Goal: Task Accomplishment & Management: Use online tool/utility

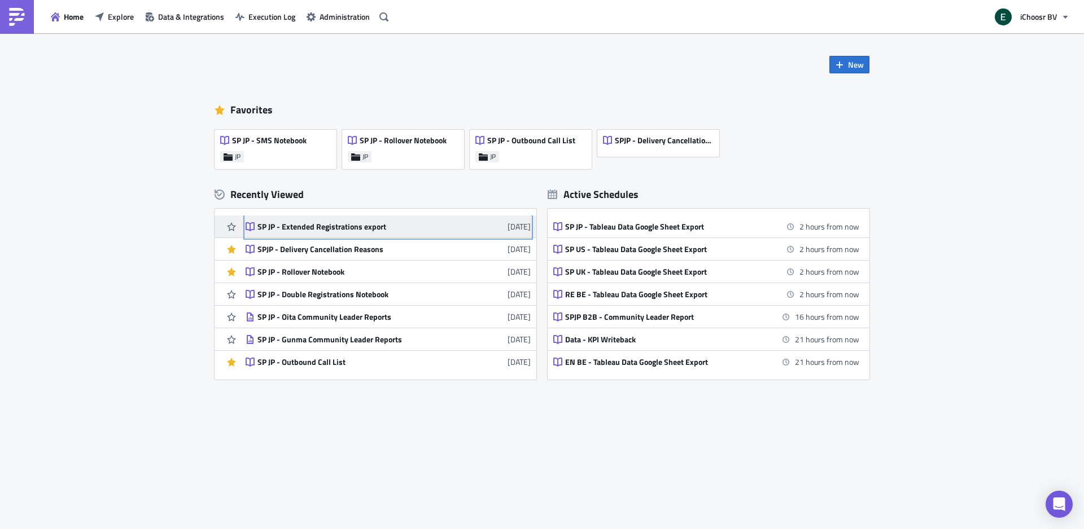
click at [307, 224] on div "SP JP - Extended Registrations export" at bounding box center [356, 227] width 198 height 10
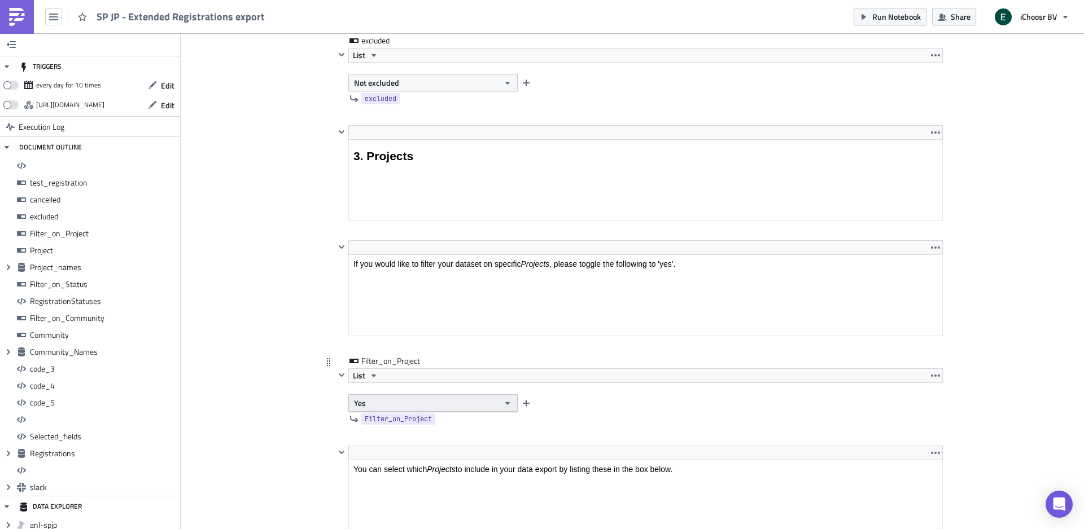
click at [393, 404] on button "Yes" at bounding box center [432, 403] width 169 height 17
click at [375, 436] on link "No" at bounding box center [402, 443] width 102 height 17
click at [326, 436] on div "Filter_on_Project List No Filter_on_Project" at bounding box center [632, 401] width 621 height 90
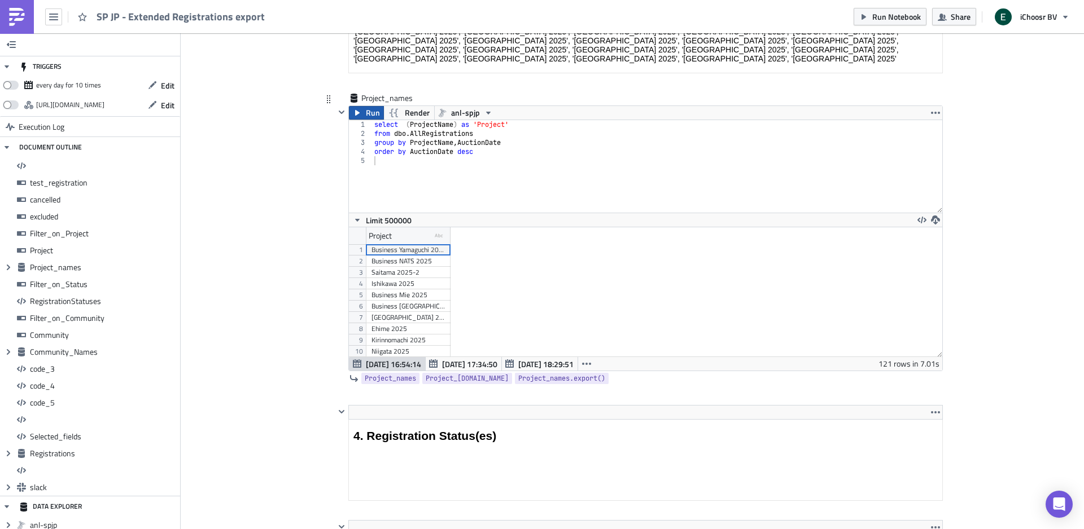
click at [363, 115] on button "Run" at bounding box center [366, 113] width 35 height 14
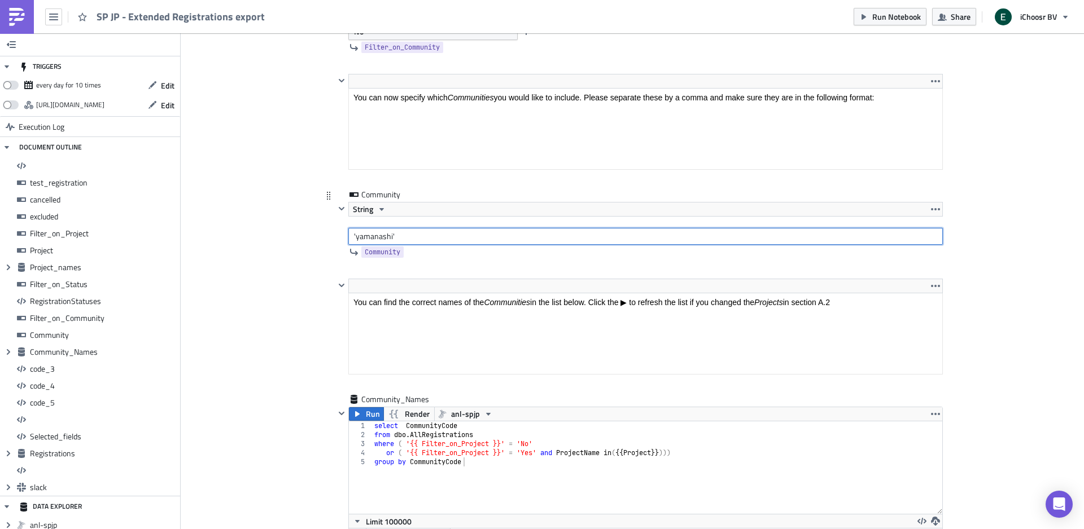
click at [375, 243] on input "'yamanashi'" at bounding box center [645, 236] width 594 height 17
click at [366, 244] on input "'[GEOGRAPHIC_DATA]'" at bounding box center [645, 236] width 594 height 17
type input "'chiba'"
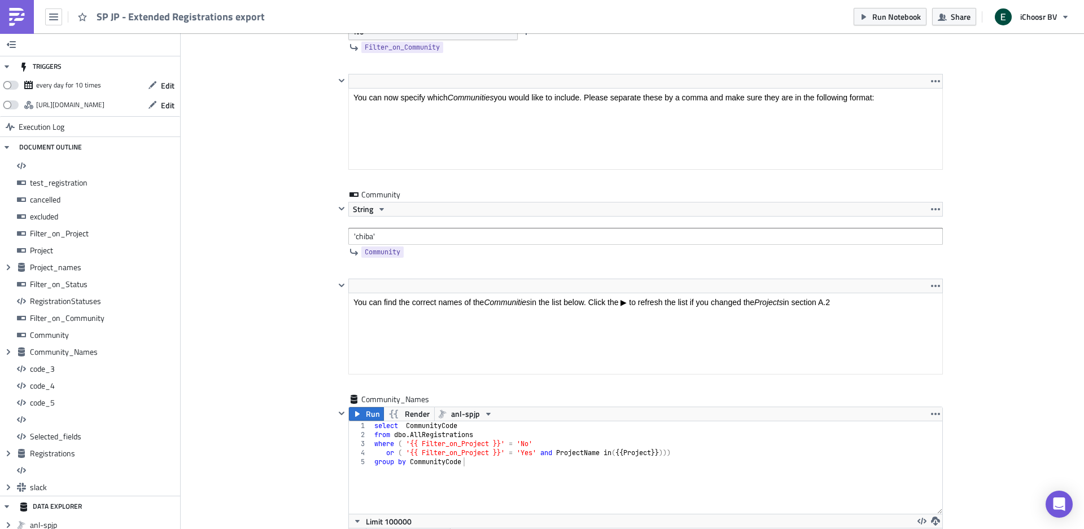
click at [357, 417] on icon "button" at bounding box center [357, 414] width 5 height 6
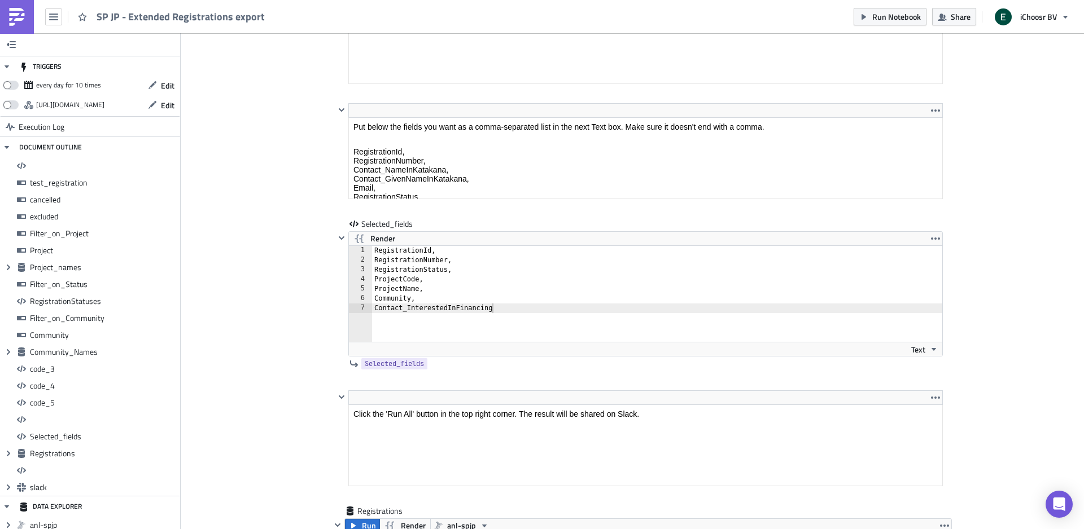
scroll to position [8976, 0]
click at [374, 318] on div "RegistrationId, RegistrationNumber, RegistrationStatus, ProjectCode, ProjectNam…" at bounding box center [663, 302] width 583 height 115
drag, startPoint x: 374, startPoint y: 318, endPoint x: 492, endPoint y: 341, distance: 120.9
click at [492, 341] on div "RegistrationId, RegistrationNumber, RegistrationStatus, ProjectCode, ProjectNam…" at bounding box center [663, 302] width 583 height 115
click at [448, 328] on div "RegistrationId, RegistrationNumber, RegistrationStatus, ProjectCode, ProjectNam…" at bounding box center [663, 302] width 583 height 115
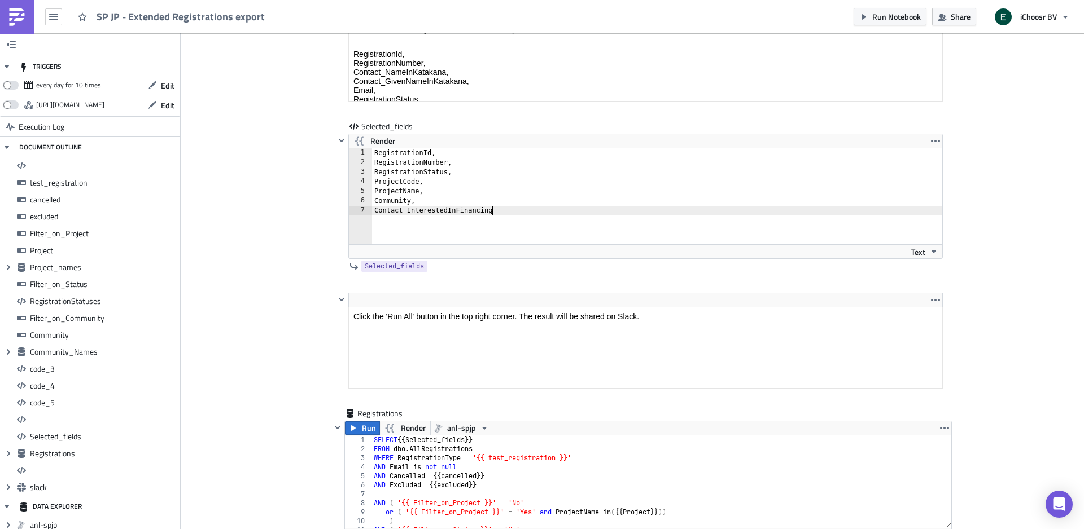
scroll to position [9032, 0]
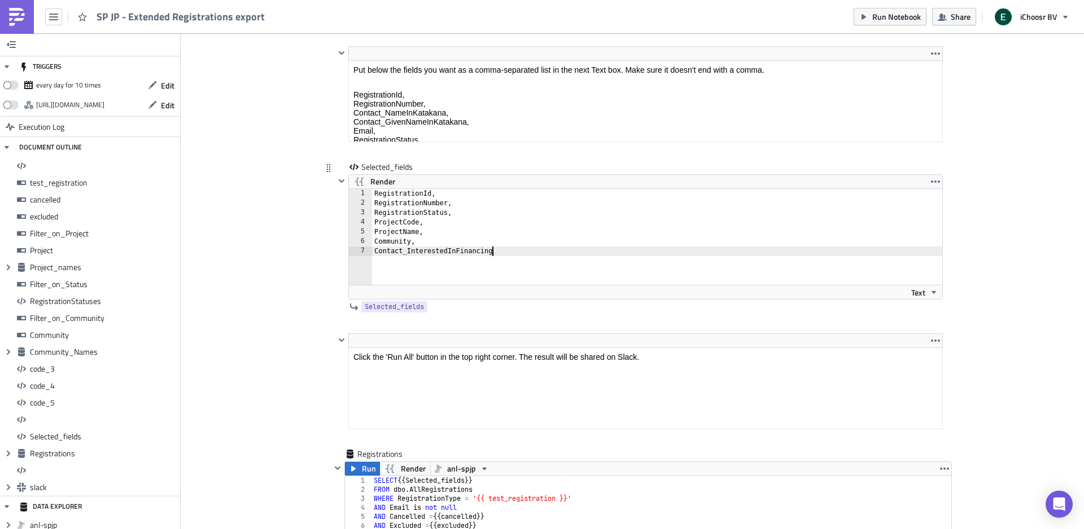
click at [413, 260] on div "RegistrationId, RegistrationNumber, RegistrationStatus, ProjectCode, ProjectNam…" at bounding box center [663, 246] width 583 height 115
type textarea "r"
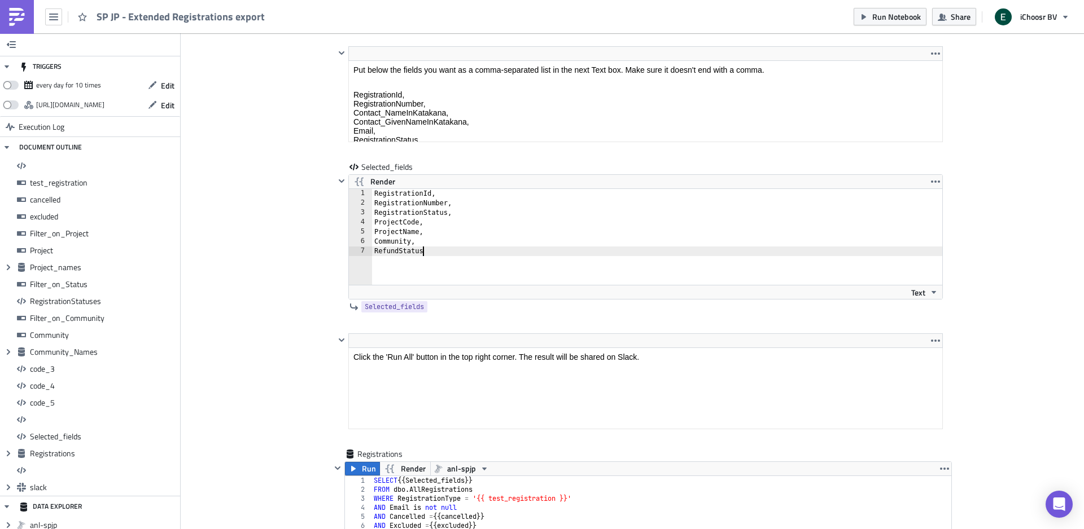
click at [356, 472] on icon "button" at bounding box center [353, 468] width 9 height 9
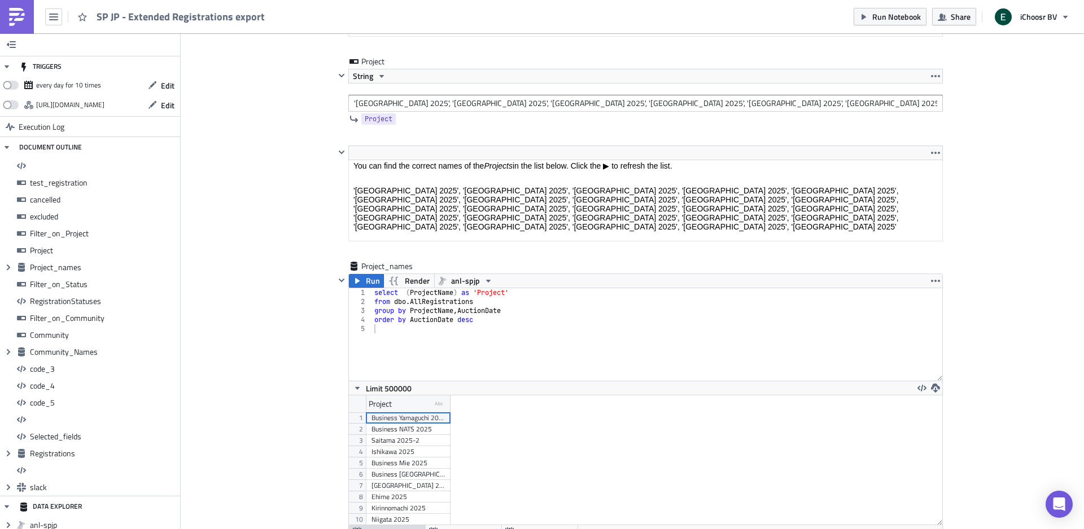
scroll to position [2648, 0]
click at [354, 278] on button "Run" at bounding box center [366, 281] width 35 height 14
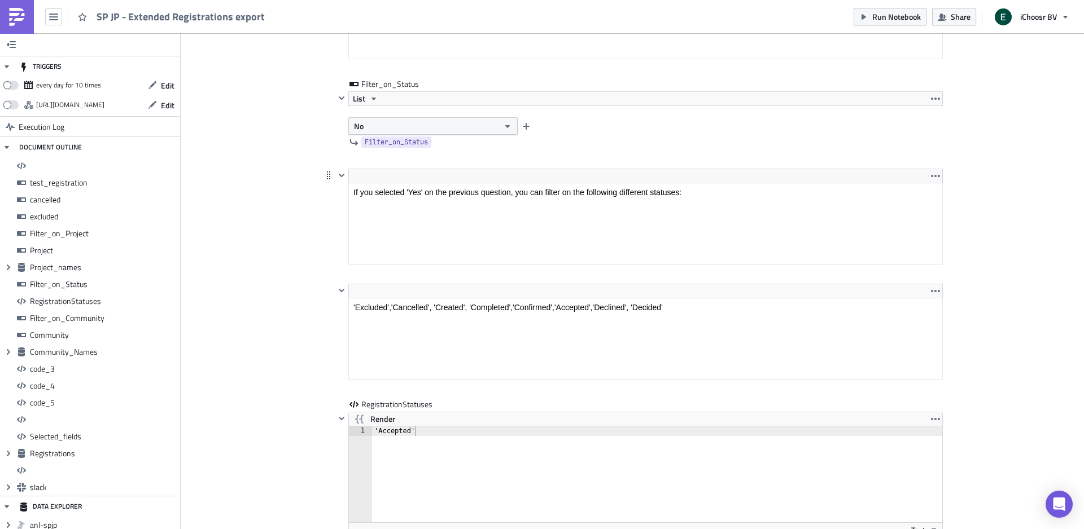
scroll to position [3322, 0]
click at [389, 121] on button "No" at bounding box center [432, 124] width 169 height 17
click at [370, 143] on div "Yes" at bounding box center [402, 148] width 94 height 11
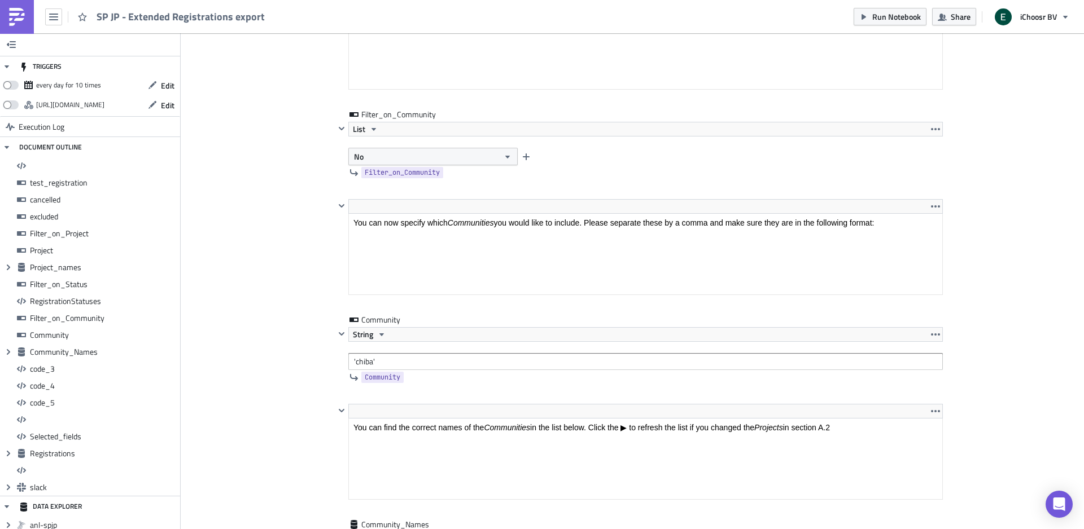
scroll to position [4067, 0]
click at [380, 160] on button "No" at bounding box center [432, 153] width 169 height 17
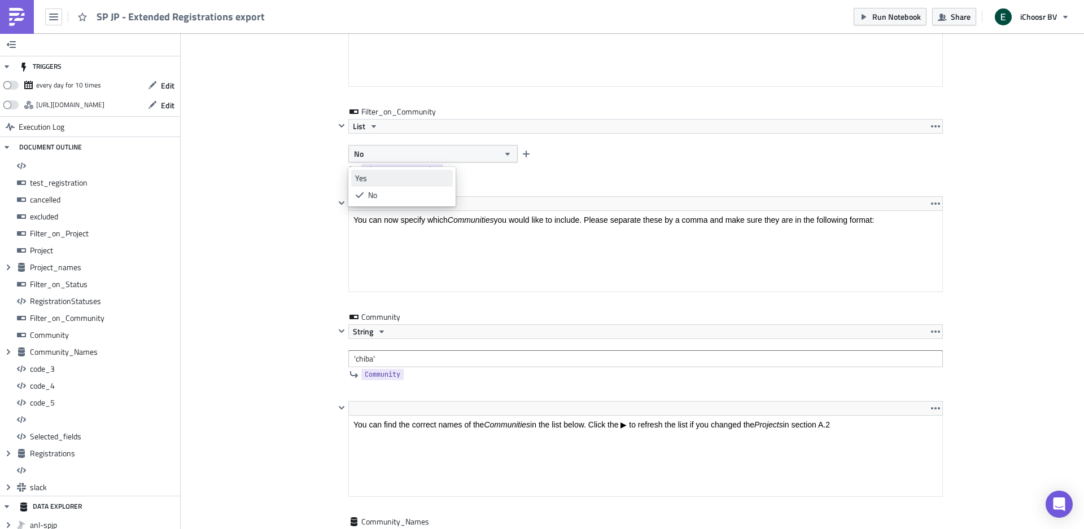
click at [378, 174] on div "Yes" at bounding box center [402, 178] width 94 height 11
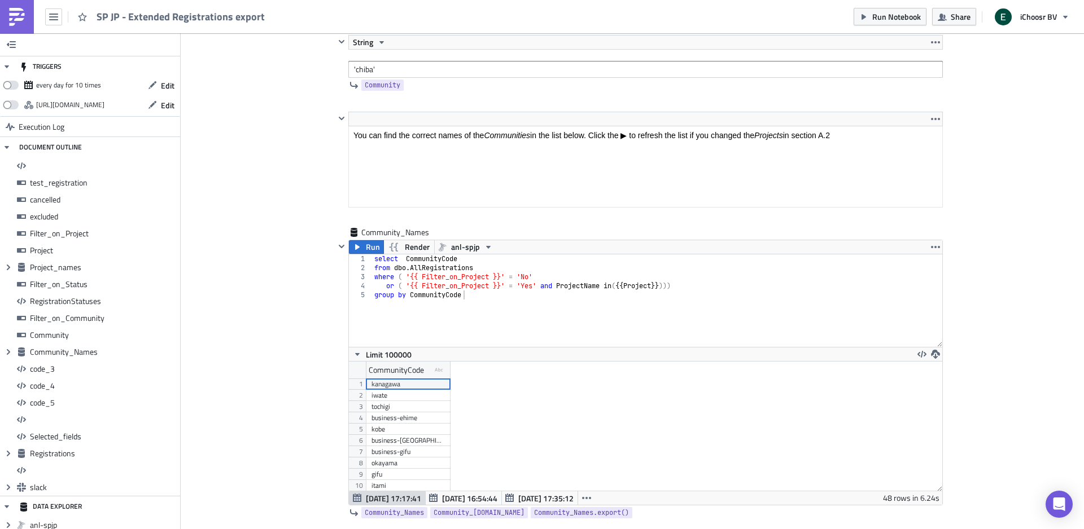
scroll to position [4384, 0]
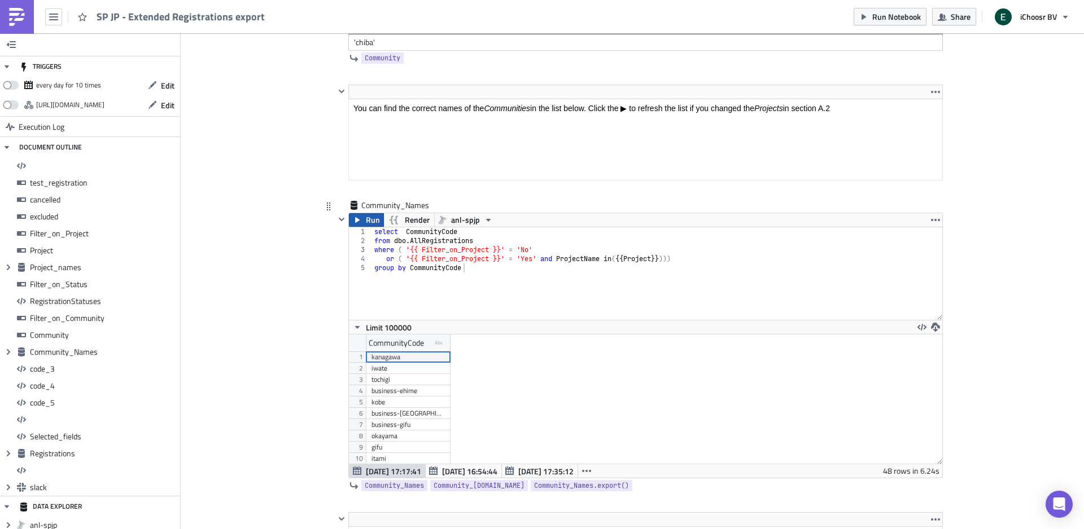
click at [358, 223] on icon "button" at bounding box center [357, 220] width 5 height 6
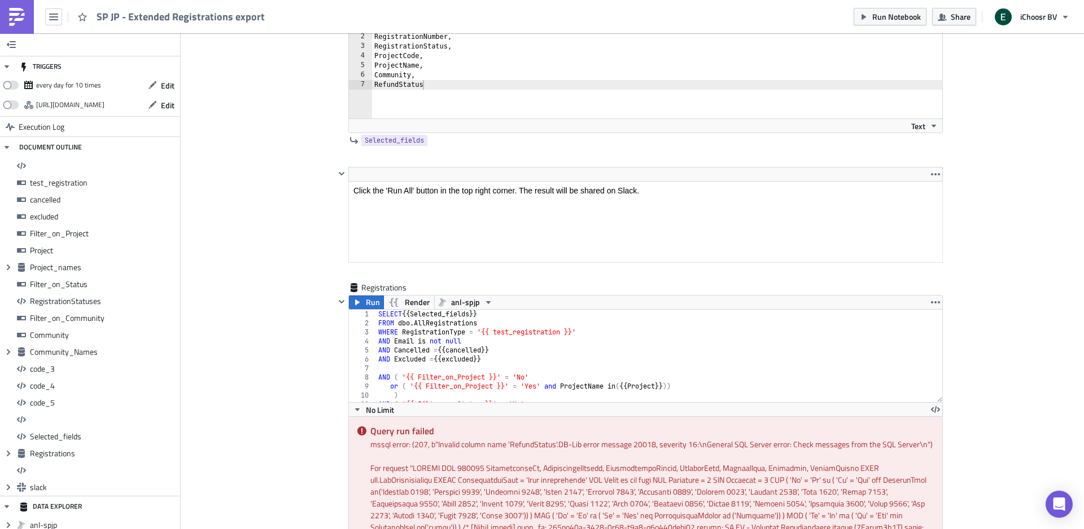
scroll to position [9192, 0]
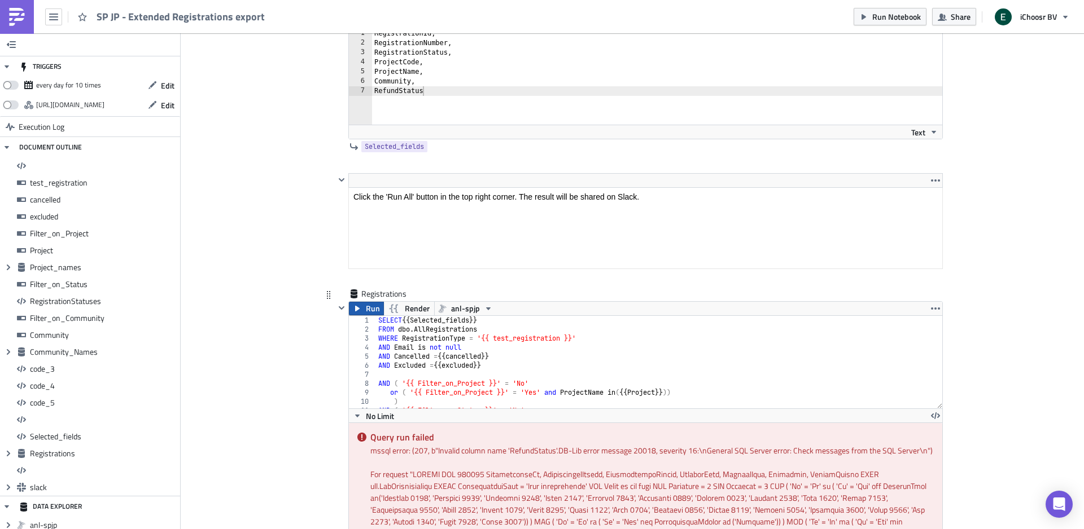
click at [360, 313] on icon "button" at bounding box center [357, 308] width 9 height 9
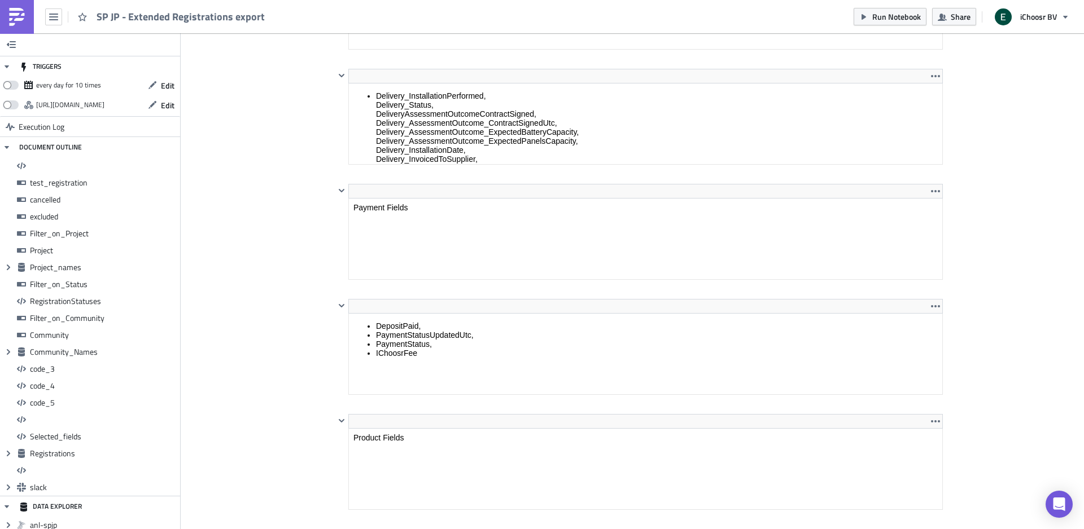
scroll to position [6672, 0]
click at [388, 312] on html "DepositPaid, PaymentStatusUpdatedUtc, PaymentStatus, IChoosrFee" at bounding box center [645, 338] width 593 height 52
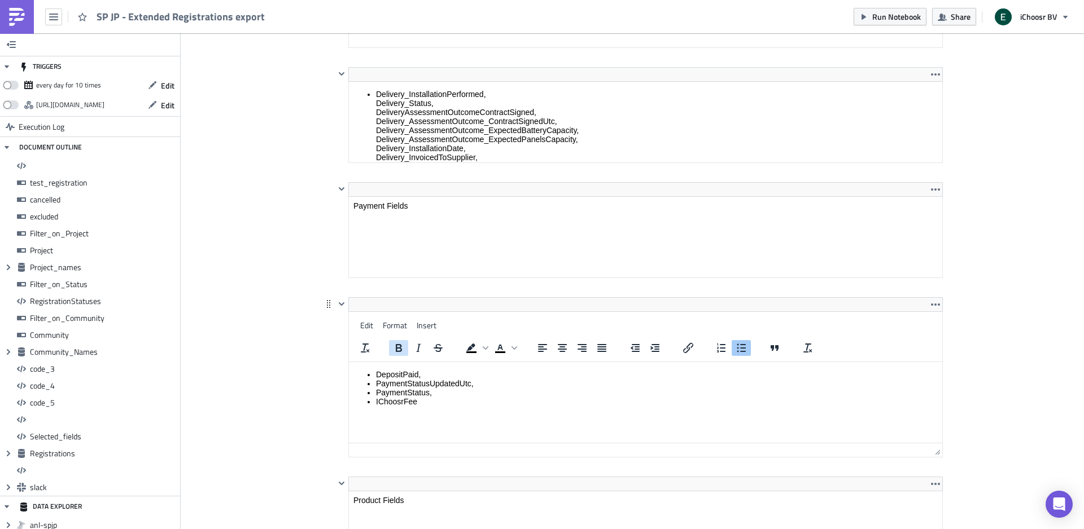
click at [389, 353] on button "Bold" at bounding box center [398, 348] width 19 height 16
click at [391, 393] on li "PaymentStatus," at bounding box center [657, 392] width 562 height 9
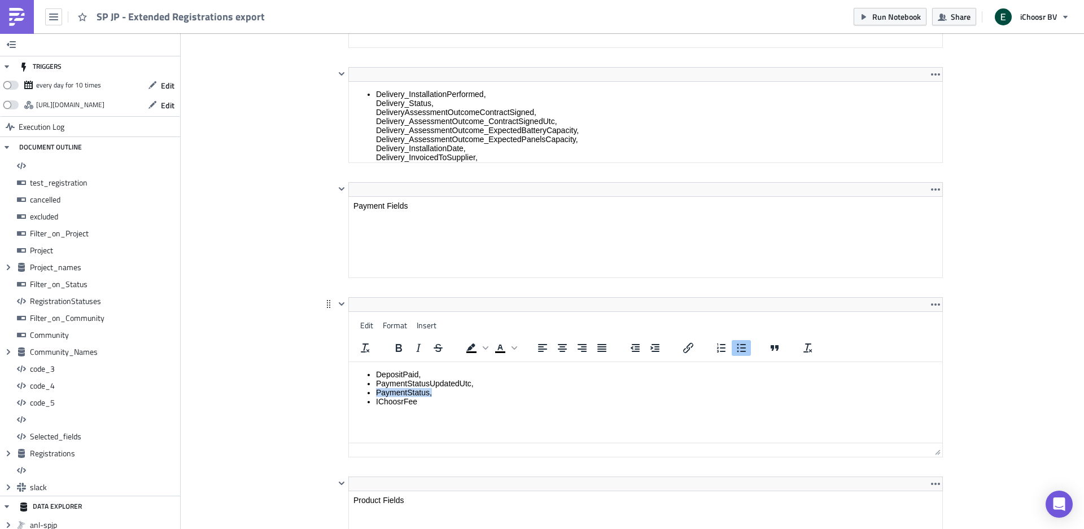
copy li "PaymentStatus,"
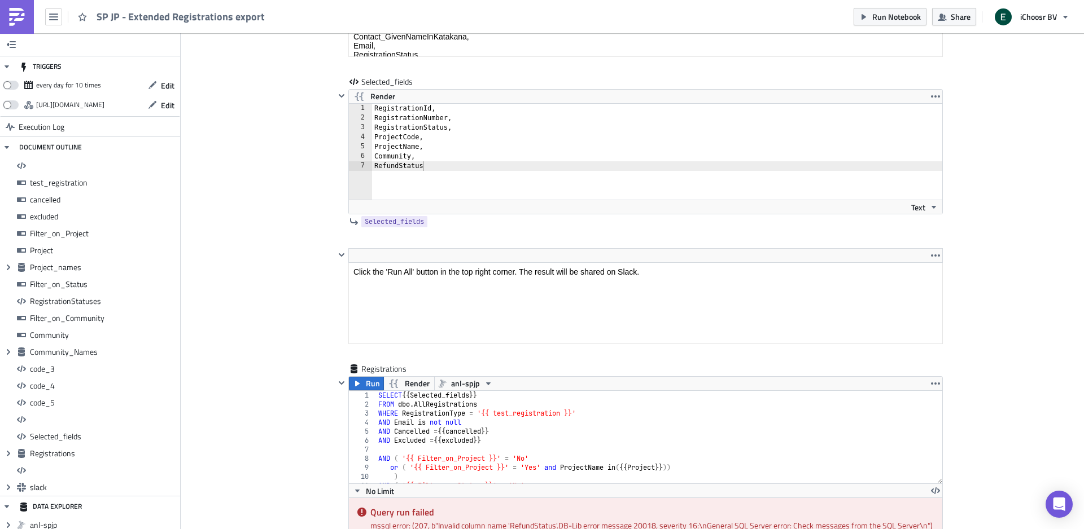
scroll to position [9138, 0]
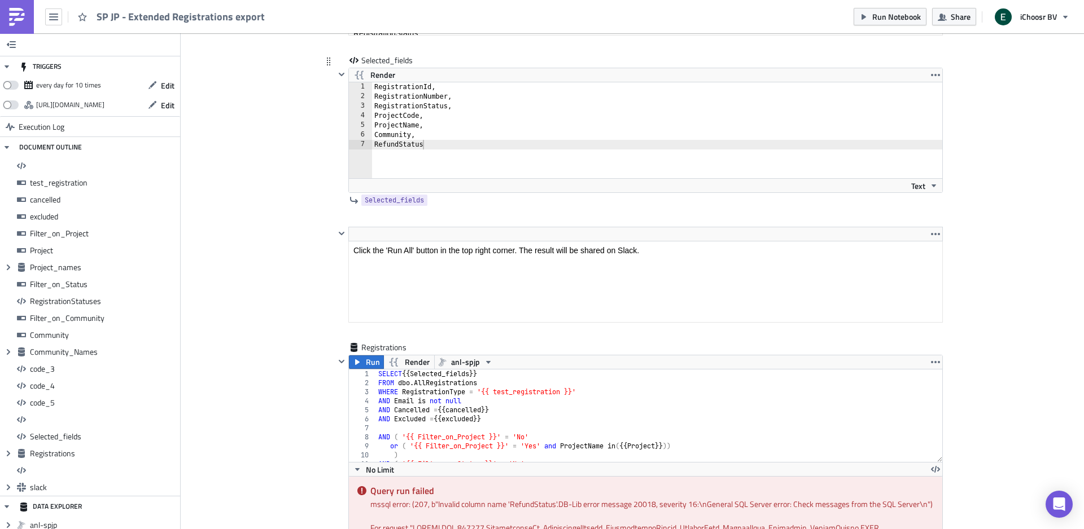
click at [419, 143] on div "RegistrationId, RegistrationNumber, RegistrationStatus, ProjectCode, ProjectNam…" at bounding box center [663, 139] width 583 height 115
click at [436, 156] on div "RegistrationId, RegistrationNumber, RegistrationStatus, ProjectCode, ProjectNam…" at bounding box center [663, 139] width 583 height 115
type textarea "RefundStatus,"
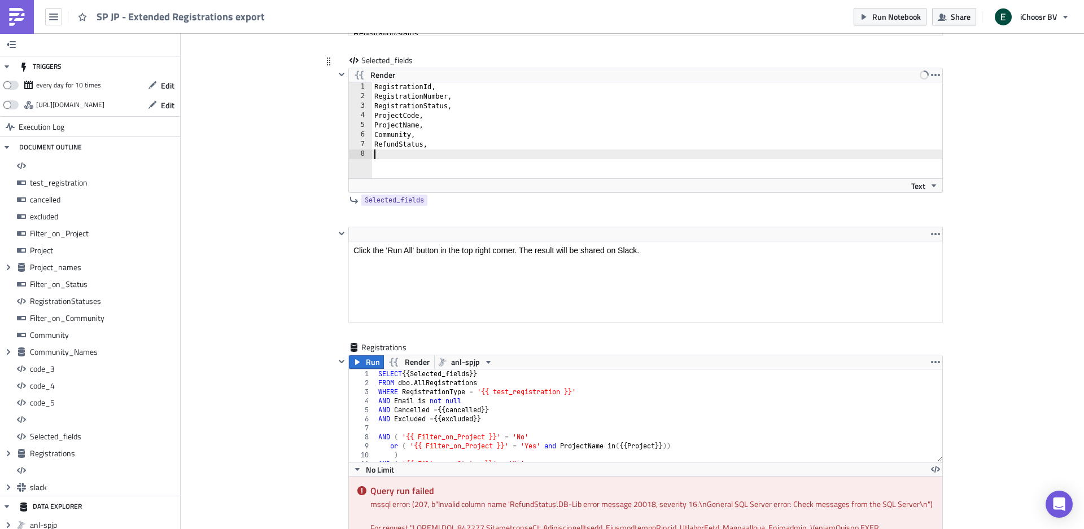
paste textarea "PaymentStatus,"
type textarea "PaymentStatus,"
click at [367, 369] on span "Run" at bounding box center [373, 363] width 14 height 14
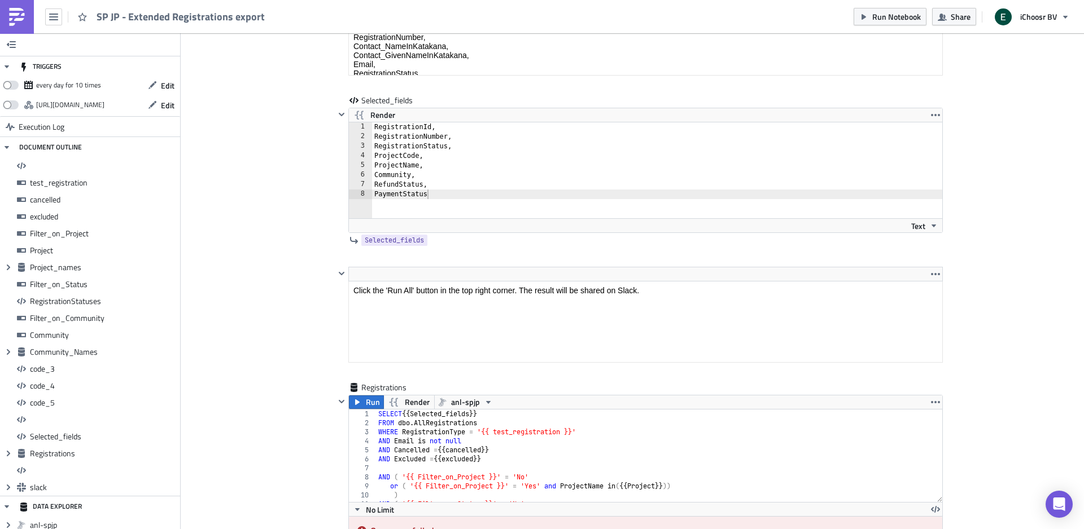
scroll to position [9025, 0]
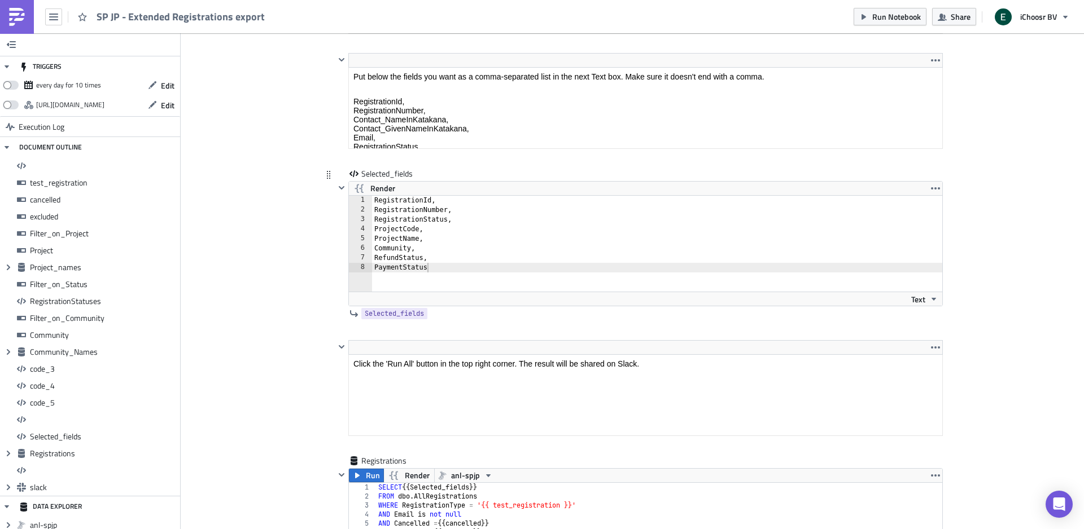
click at [393, 269] on div "RegistrationId, RegistrationNumber, RegistrationStatus, ProjectCode, ProjectNam…" at bounding box center [663, 253] width 583 height 115
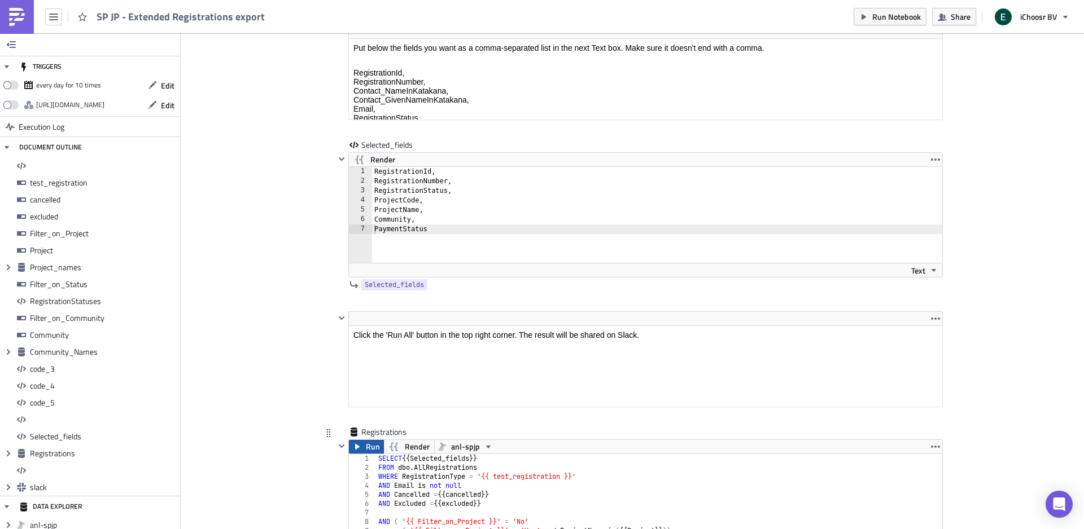
click at [361, 452] on icon "button" at bounding box center [357, 446] width 9 height 9
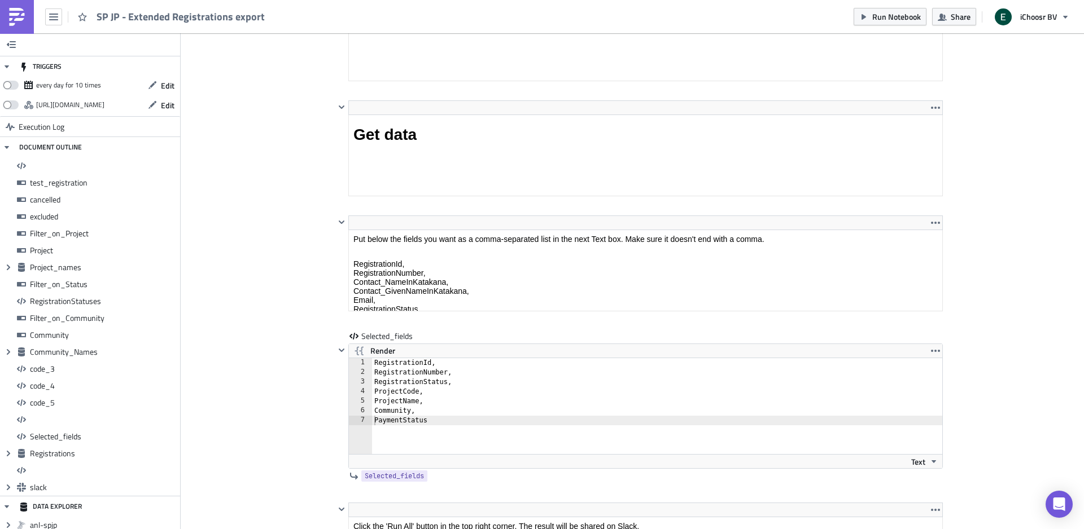
scroll to position [8863, 0]
click at [433, 430] on div "RegistrationId, RegistrationNumber, RegistrationStatus, ProjectCode, ProjectNam…" at bounding box center [663, 415] width 583 height 115
type textarea "PaymentStatus,"
paste textarea "refundStatus"
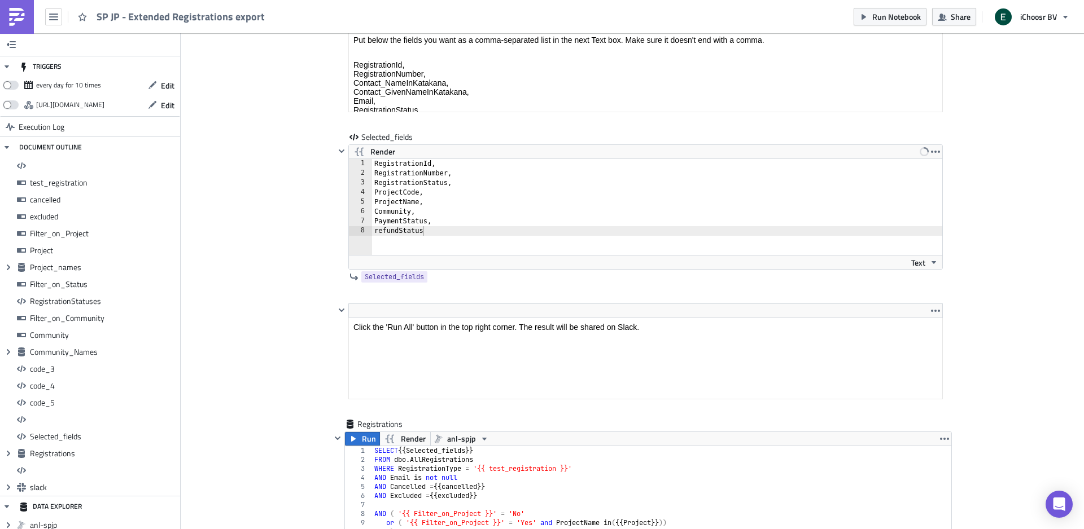
scroll to position [9096, 0]
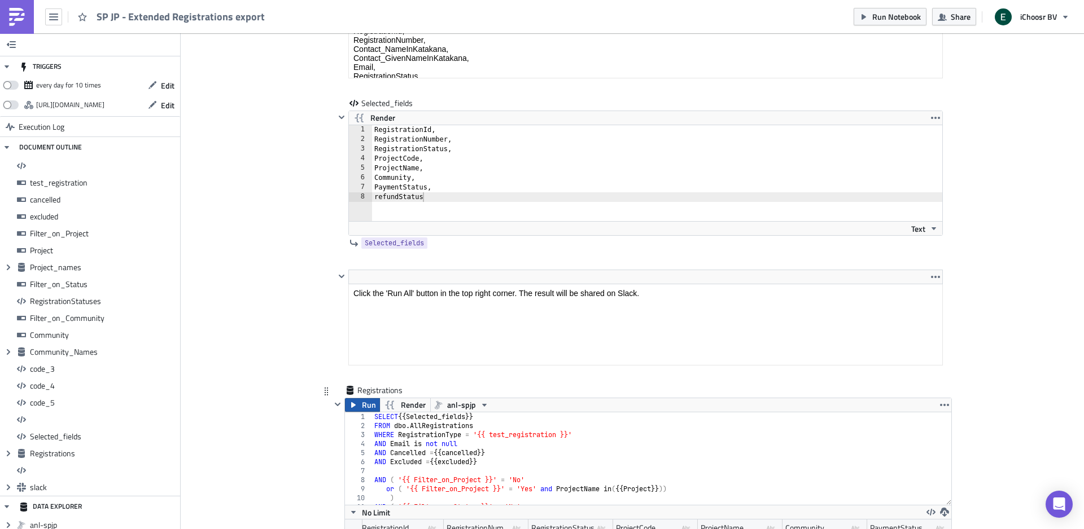
click at [354, 410] on icon "button" at bounding box center [353, 405] width 9 height 9
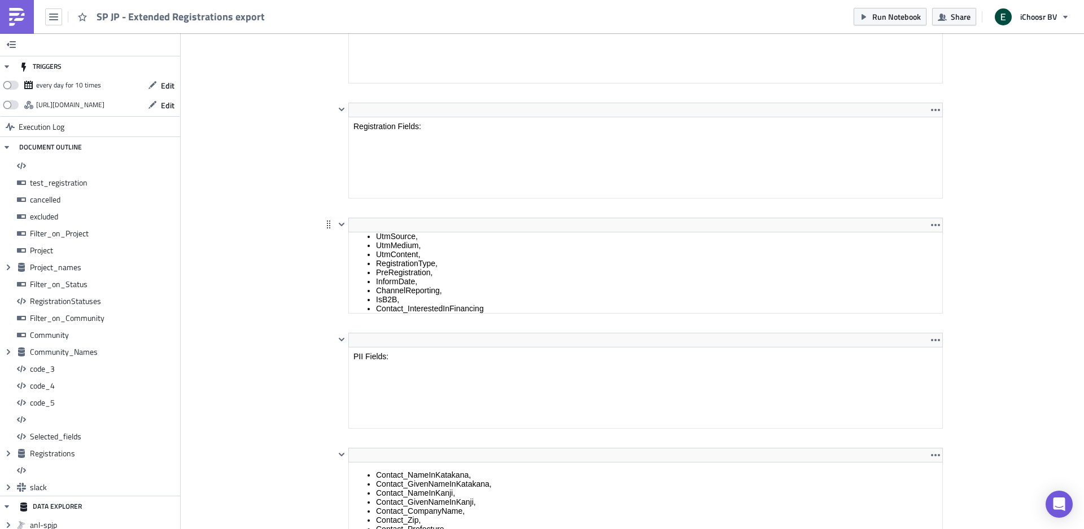
scroll to position [128, 0]
click at [282, 190] on div "Cover Image JP Execution Log SP JP - Extended Registrations export <h1>All regi…" at bounding box center [632, 159] width 903 height 10530
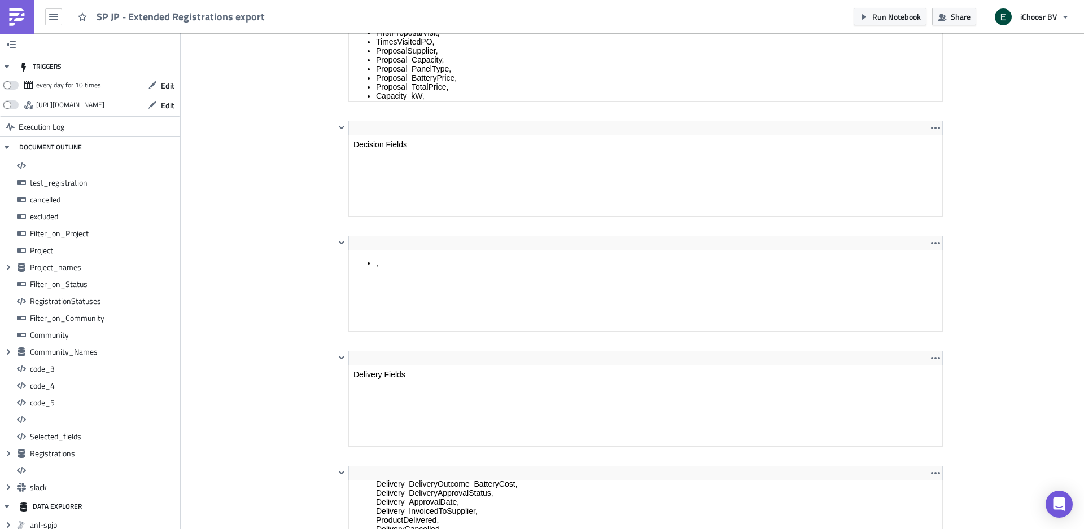
scroll to position [6333, 0]
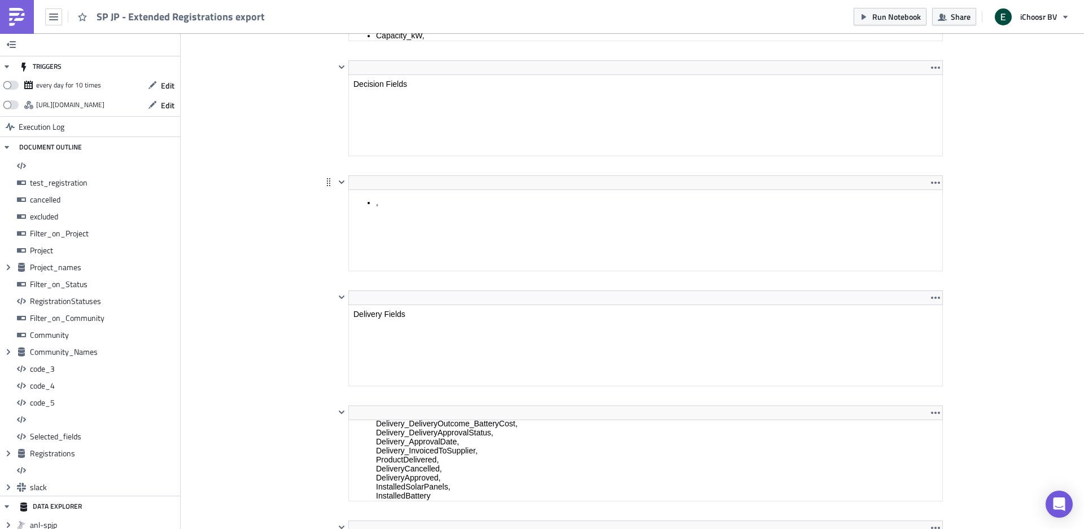
click at [389, 190] on html "," at bounding box center [645, 202] width 593 height 25
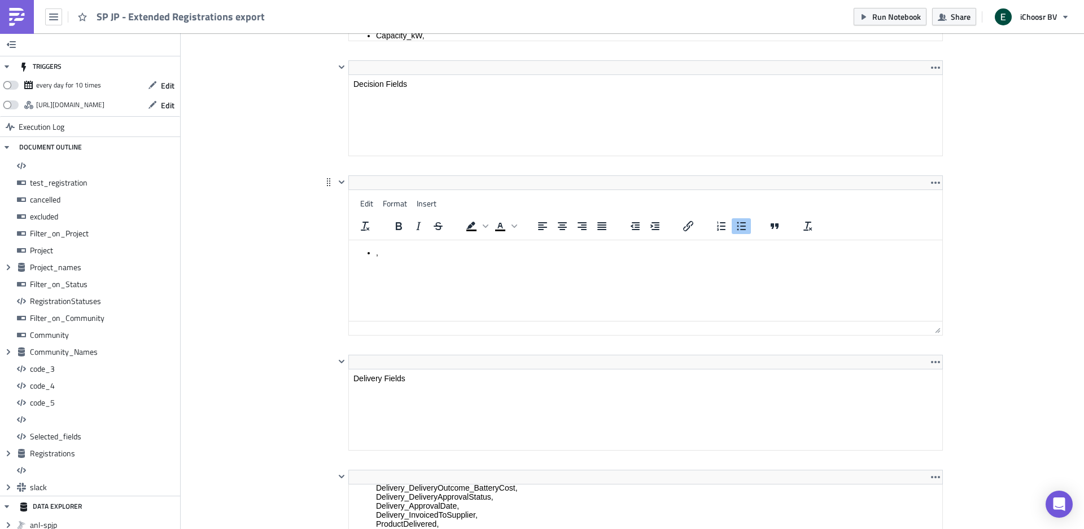
click at [440, 265] on html "," at bounding box center [645, 252] width 593 height 25
click at [401, 259] on html "," at bounding box center [645, 252] width 593 height 25
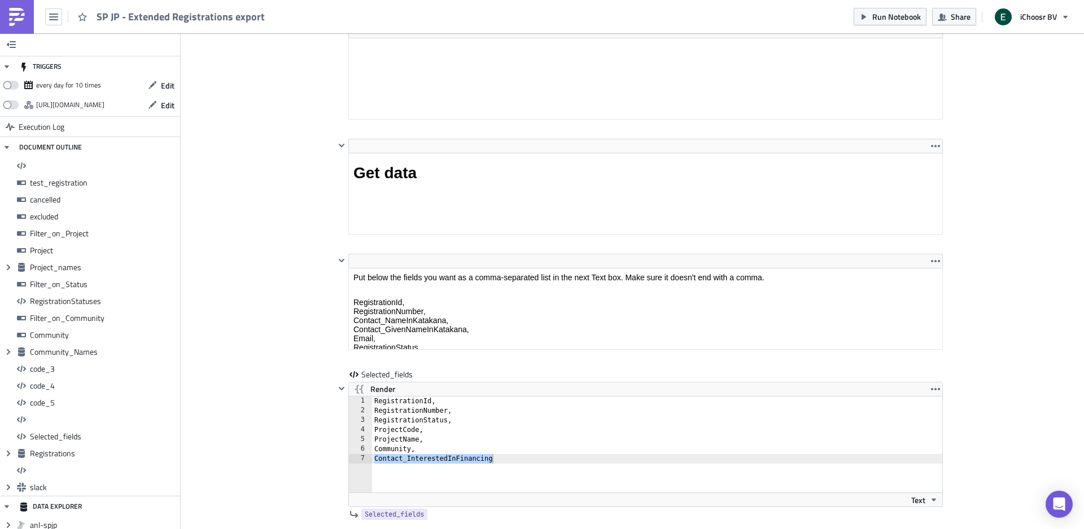
scroll to position [8831, 0]
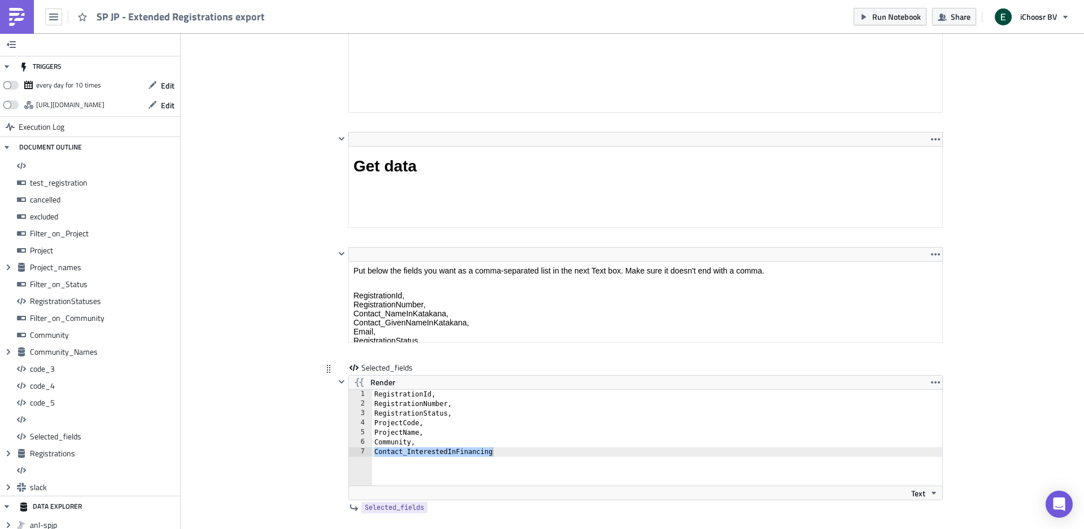
click at [391, 462] on div "RegistrationId, RegistrationNumber, RegistrationStatus, ProjectCode, ProjectNam…" at bounding box center [663, 447] width 583 height 115
paste textarea "refundStatus"
type textarea "refundStatus"
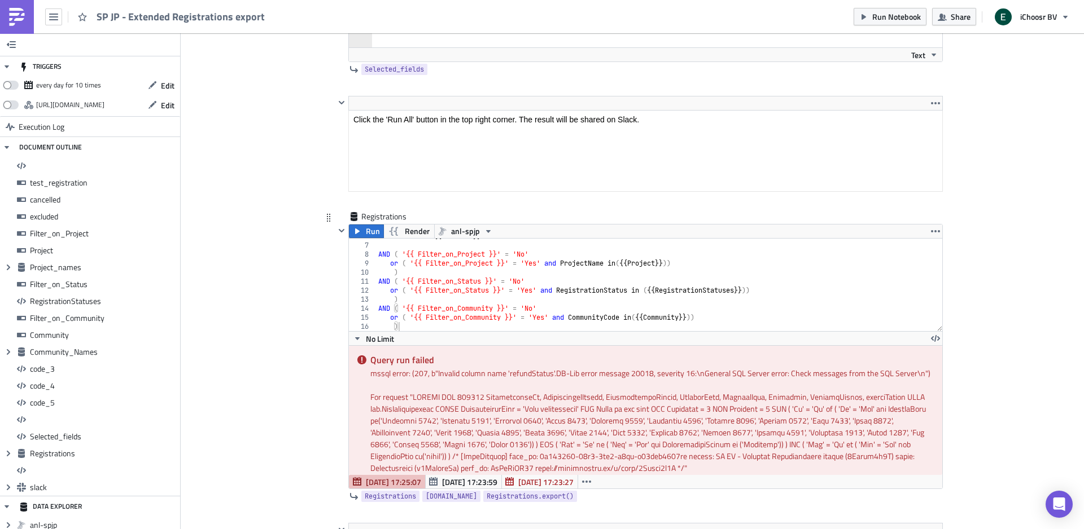
scroll to position [9270, 0]
